Goal: Information Seeking & Learning: Learn about a topic

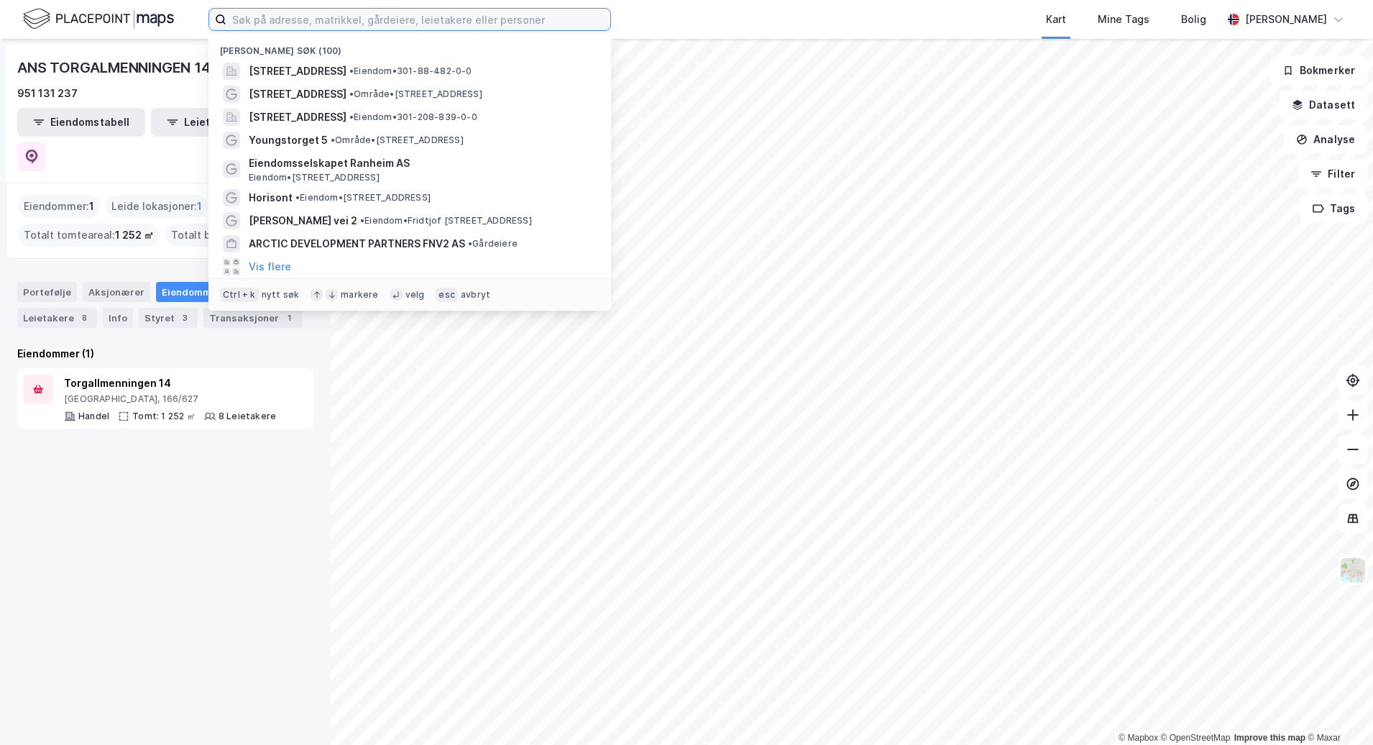
click at [306, 29] on input at bounding box center [418, 20] width 384 height 22
type input "E"
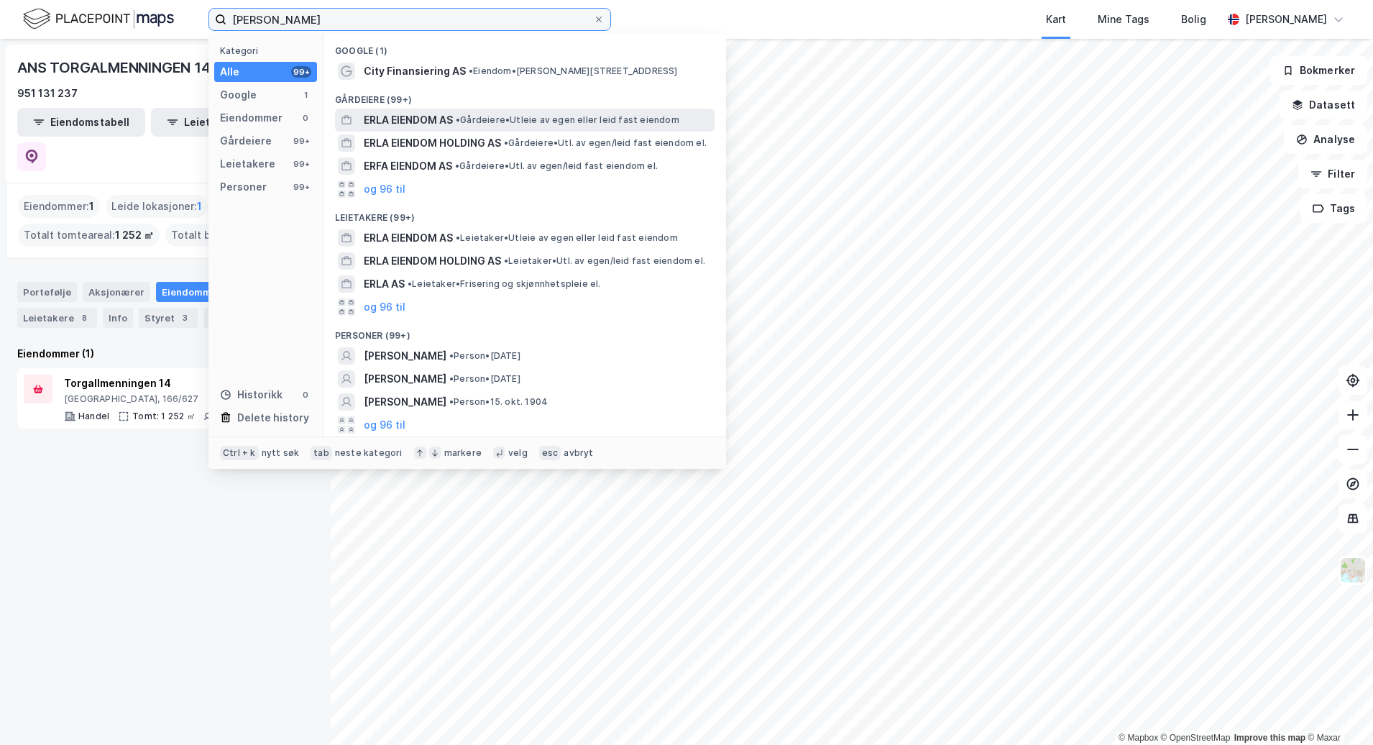
type input "[PERSON_NAME]"
click at [560, 111] on div "ERLA EIENDOM AS • Gårdeiere • Utleie av egen eller leid fast eiendom" at bounding box center [538, 119] width 348 height 17
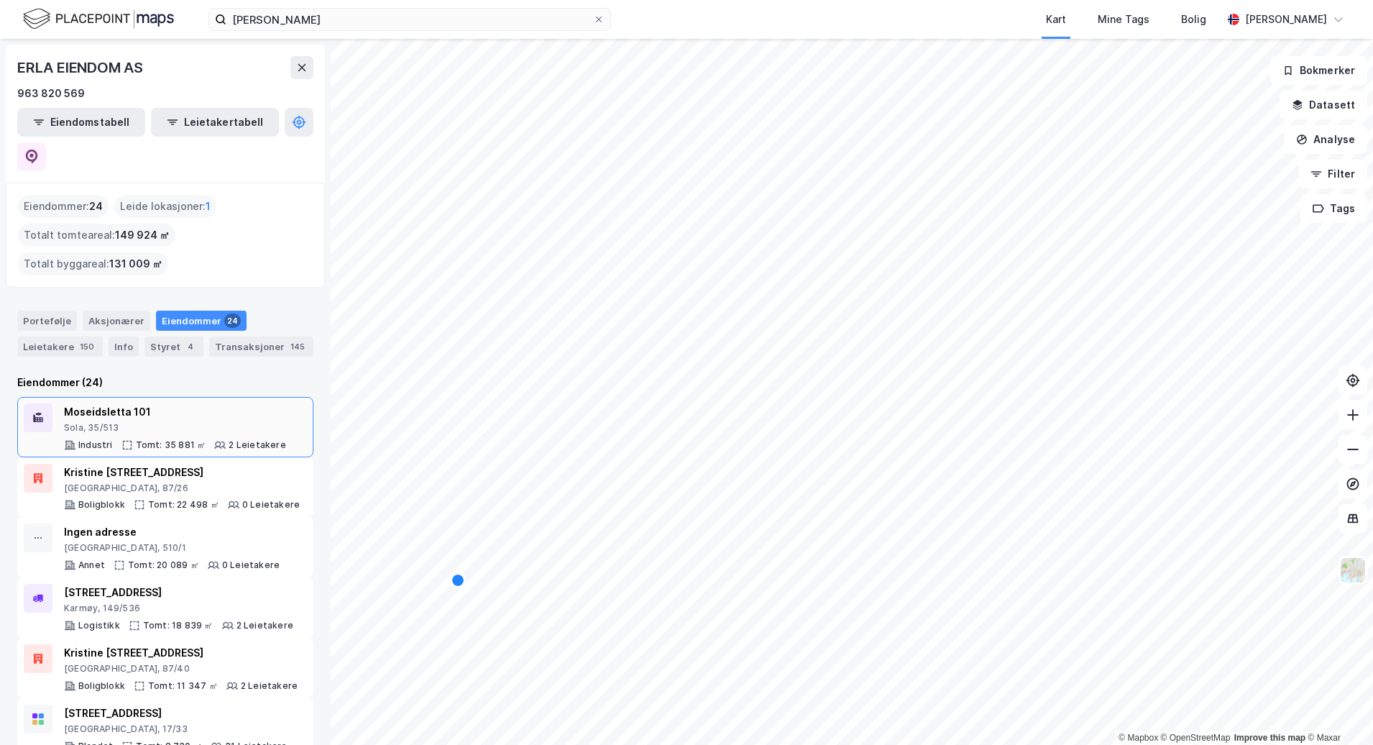
click at [177, 422] on div "Sola, 35/513" at bounding box center [175, 427] width 222 height 11
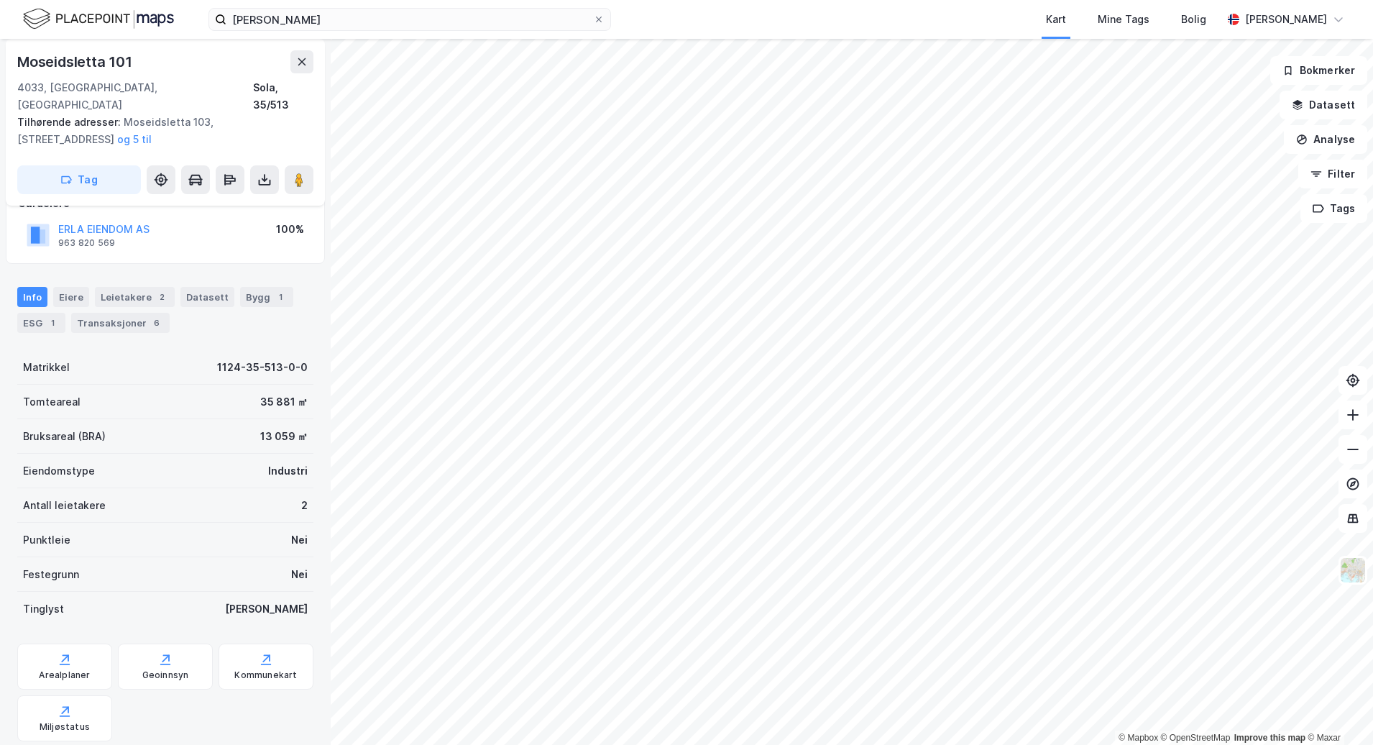
scroll to position [170, 0]
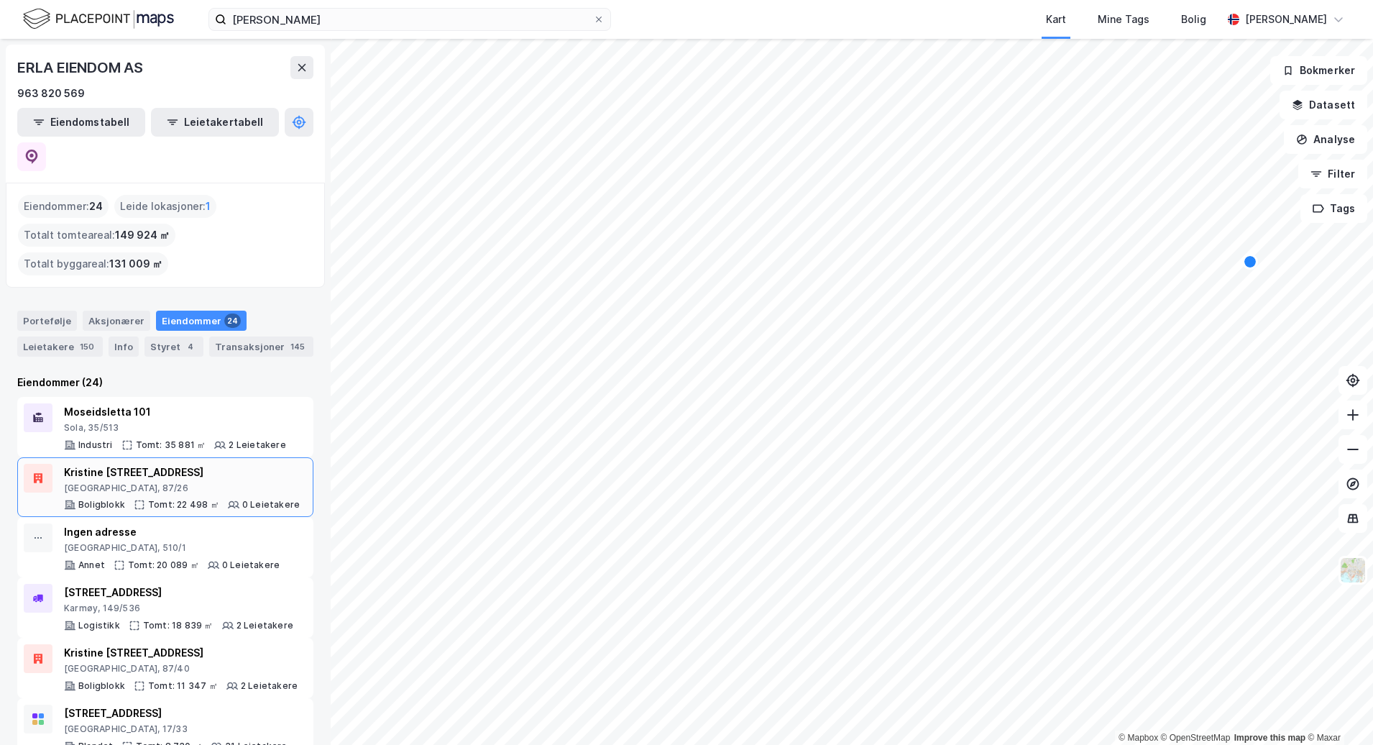
click at [172, 482] on div "[GEOGRAPHIC_DATA], 87/26" at bounding box center [182, 487] width 236 height 11
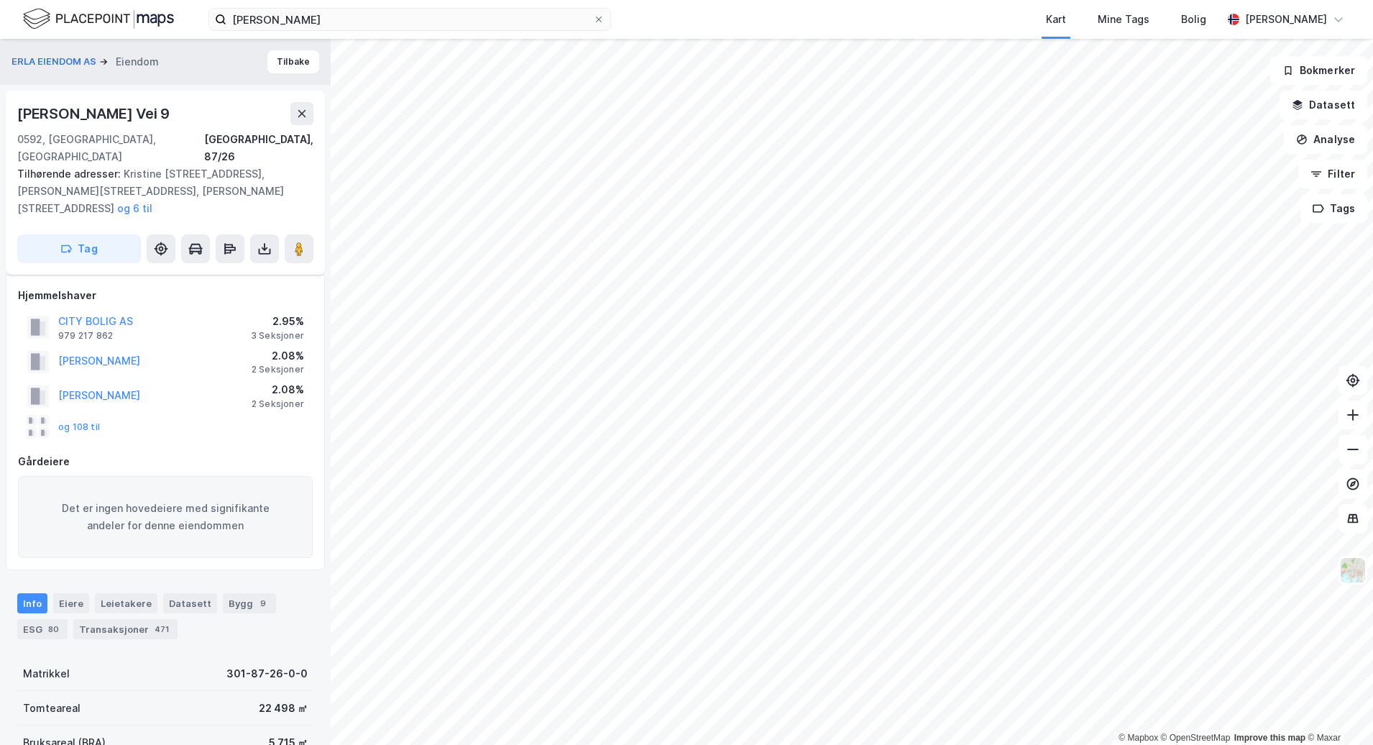
scroll to position [170, 0]
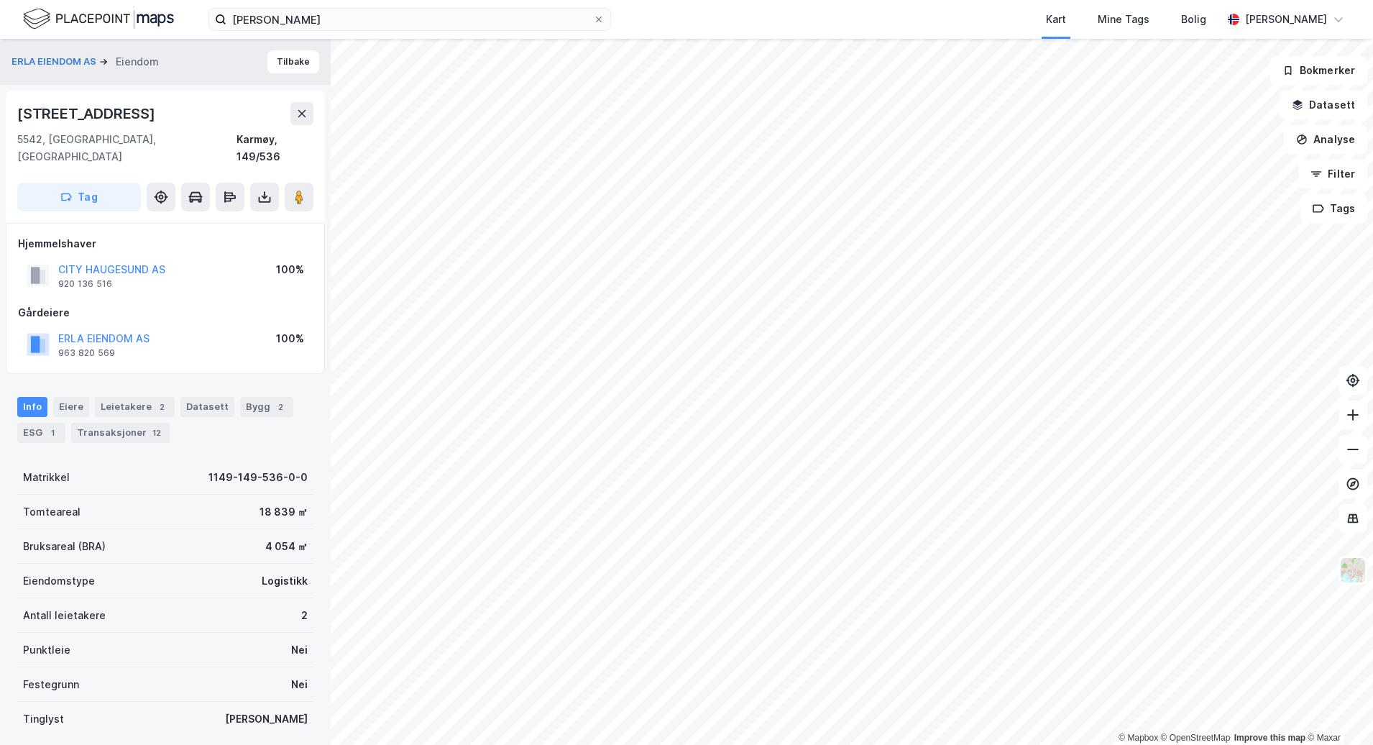
drag, startPoint x: 183, startPoint y: 126, endPoint x: 183, endPoint y: 115, distance: 10.8
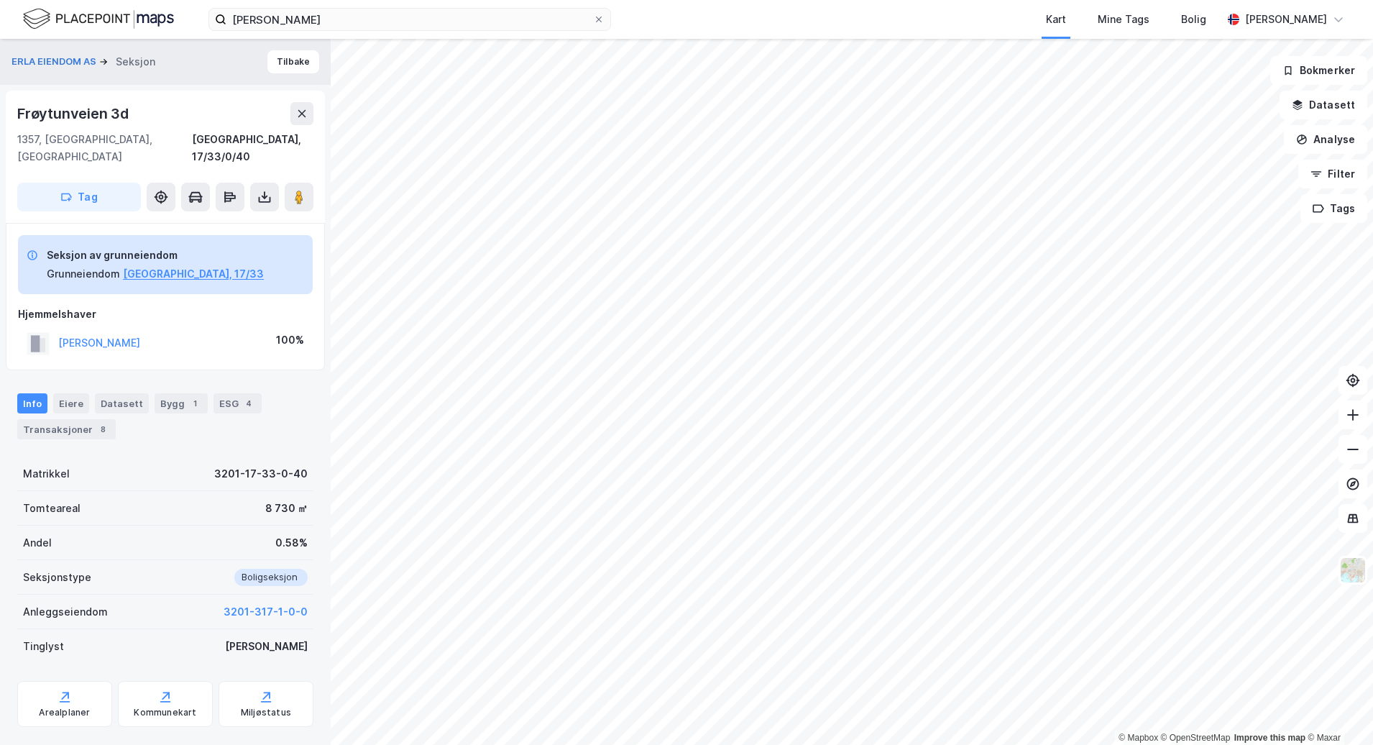
scroll to position [2, 0]
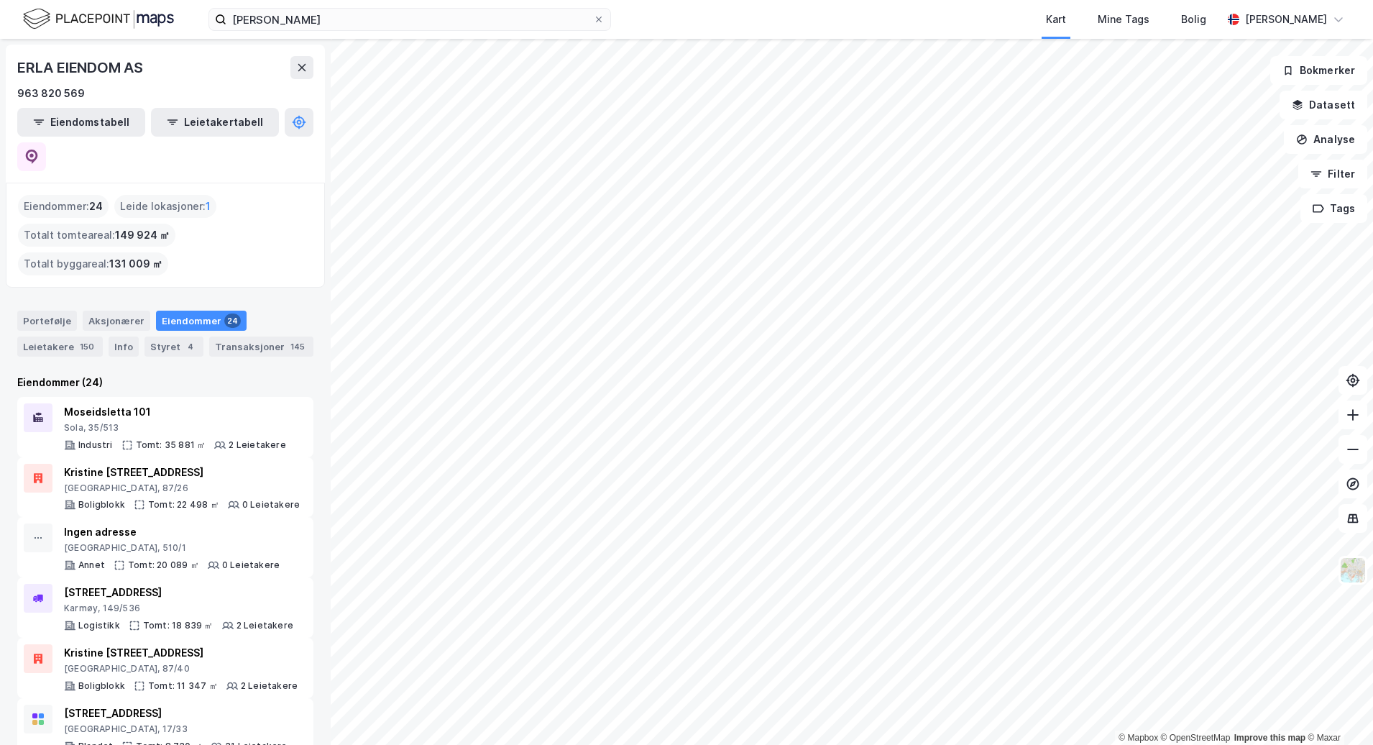
click at [1372, 310] on html "[PERSON_NAME] Kart Mine Tags Bolig [PERSON_NAME] © Mapbox © OpenStreetMap Impro…" at bounding box center [686, 372] width 1373 height 745
click at [298, 76] on button at bounding box center [301, 67] width 23 height 23
